Goal: Find specific fact: Find specific fact

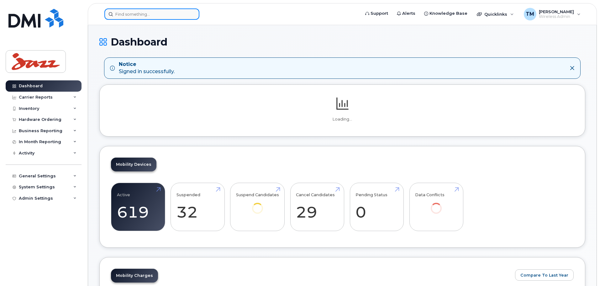
drag, startPoint x: 0, startPoint y: 0, endPoint x: 174, endPoint y: 14, distance: 174.9
click at [174, 14] on input at bounding box center [151, 13] width 95 height 11
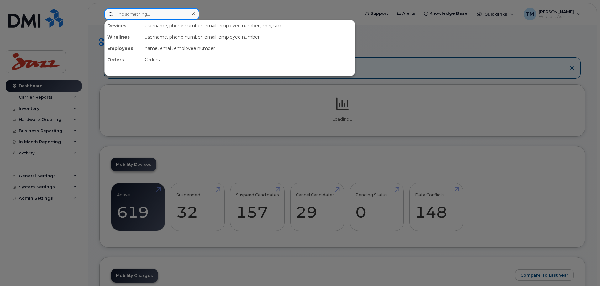
paste input "9022405470"
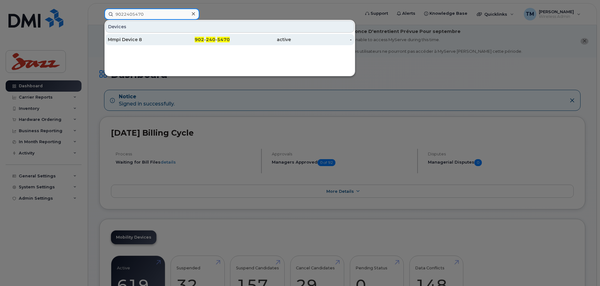
type input "9022405470"
click at [157, 40] on div "Mmpi Device 8" at bounding box center [138, 39] width 61 height 6
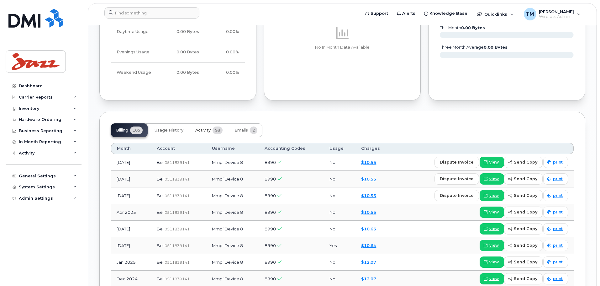
click at [204, 130] on span "Activity" at bounding box center [202, 130] width 15 height 5
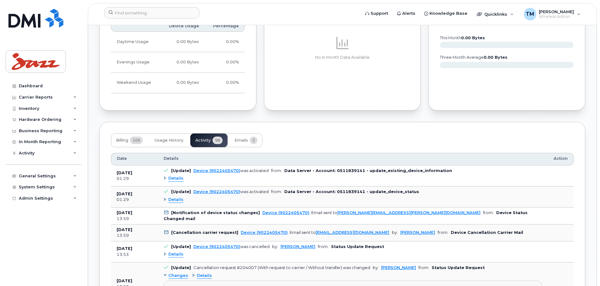
scroll to position [533, 0]
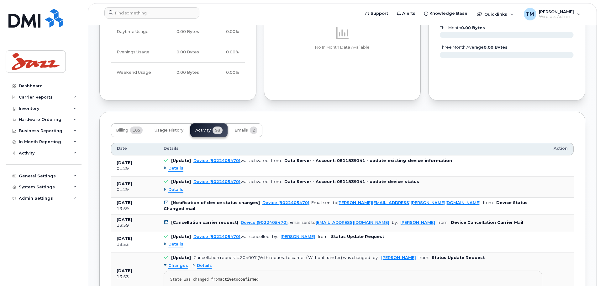
click at [174, 189] on span "Details" at bounding box center [175, 190] width 15 height 6
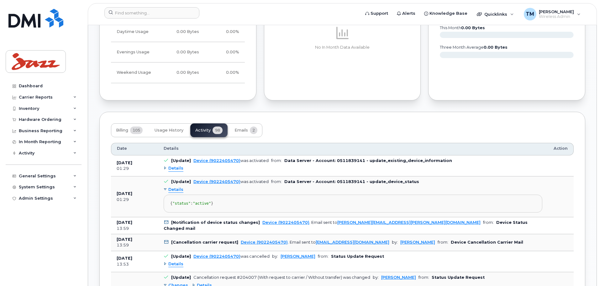
click at [178, 169] on span "Details" at bounding box center [175, 168] width 15 height 6
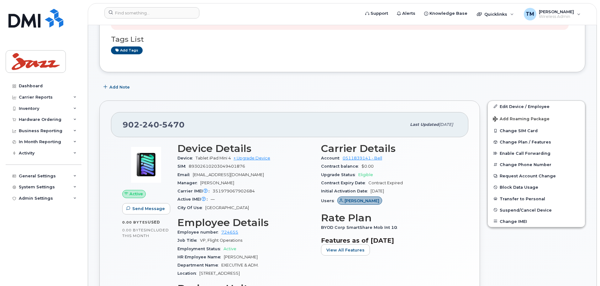
scroll to position [157, 0]
drag, startPoint x: 159, startPoint y: 127, endPoint x: 127, endPoint y: 126, distance: 32.0
click at [127, 126] on div "[PHONE_NUMBER]" at bounding box center [265, 124] width 284 height 13
click at [216, 122] on div "[PHONE_NUMBER]" at bounding box center [265, 124] width 284 height 13
drag, startPoint x: 194, startPoint y: 123, endPoint x: 100, endPoint y: 124, distance: 93.8
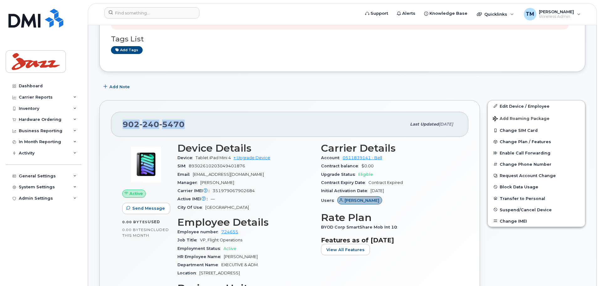
click at [100, 124] on div "[PHONE_NUMBER] Last updated [DATE] Active Send Message 0.00 Bytes  used 0.00 By…" at bounding box center [289, 226] width 381 height 252
copy span "[PHONE_NUMBER]"
click at [217, 122] on div "[PHONE_NUMBER]" at bounding box center [265, 124] width 284 height 13
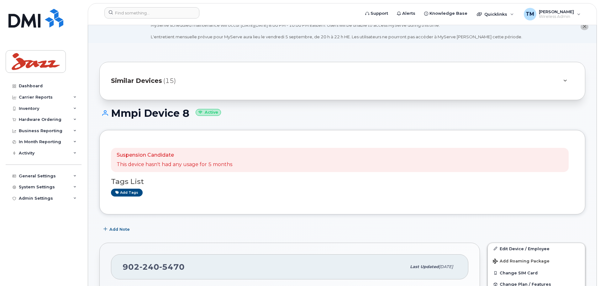
scroll to position [0, 0]
